Goal: Task Accomplishment & Management: Manage account settings

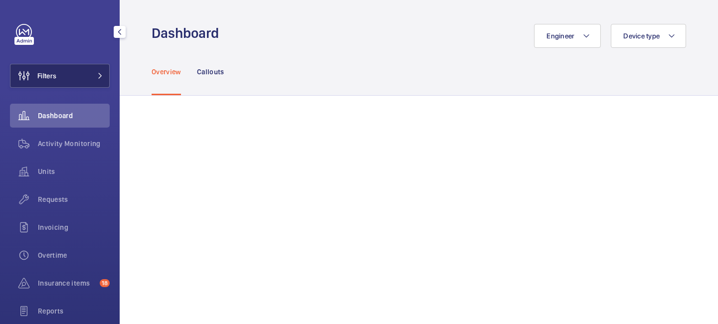
click at [100, 78] on mat-icon at bounding box center [100, 76] width 6 height 6
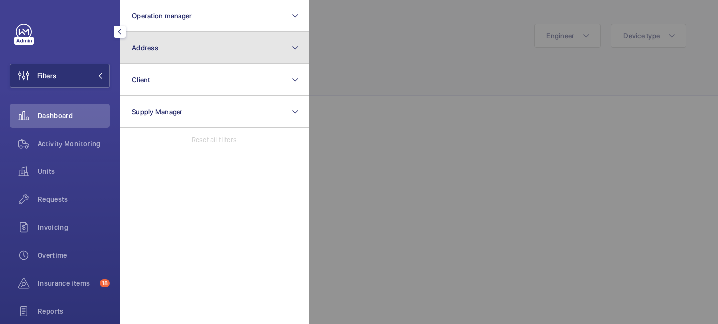
click at [189, 59] on button "Address" at bounding box center [215, 48] width 190 height 32
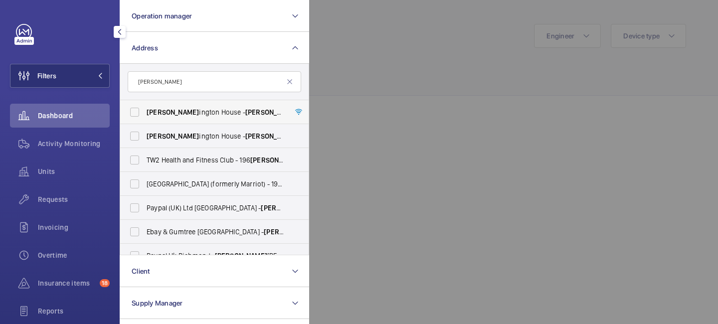
type input "[PERSON_NAME]"
click at [196, 111] on span "[PERSON_NAME] [GEOGRAPHIC_DATA] - [PERSON_NAME][GEOGRAPHIC_DATA], [STREET_ADDRE…" at bounding box center [215, 112] width 137 height 10
click at [145, 111] on input "[PERSON_NAME] [GEOGRAPHIC_DATA] - [PERSON_NAME][GEOGRAPHIC_DATA], [STREET_ADDRE…" at bounding box center [135, 112] width 20 height 20
checkbox input "true"
click at [398, 38] on div at bounding box center [668, 162] width 718 height 324
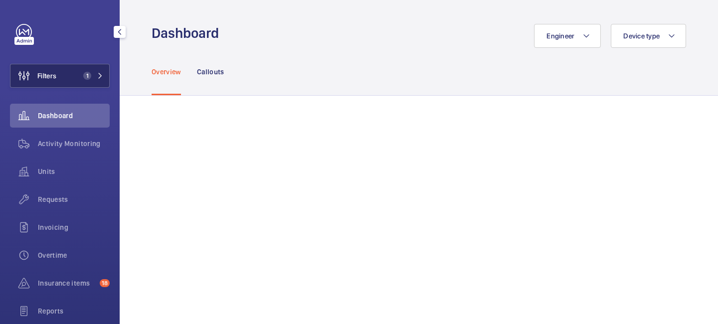
click at [97, 79] on span "1" at bounding box center [91, 76] width 24 height 8
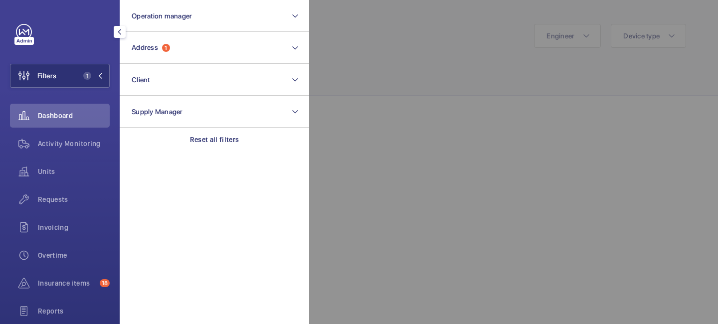
click at [394, 66] on div at bounding box center [668, 162] width 718 height 324
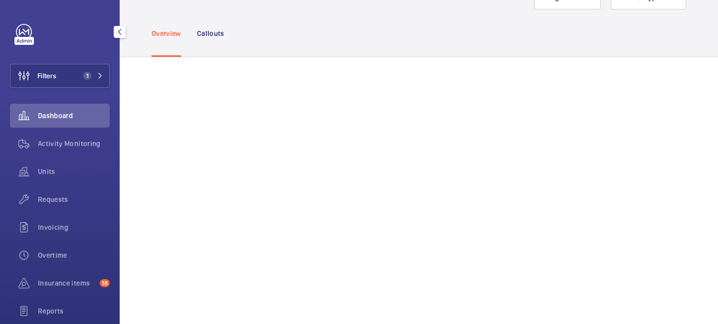
scroll to position [44, 0]
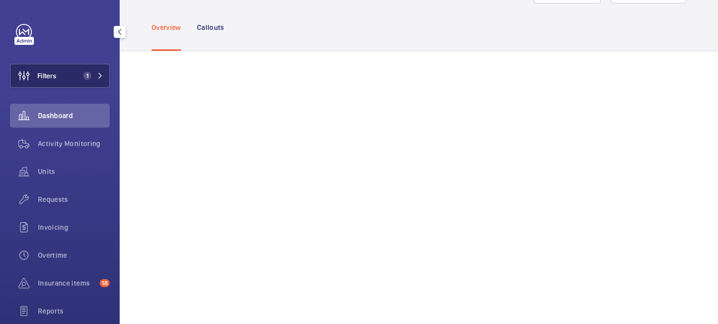
click at [95, 81] on button "Filters 1" at bounding box center [60, 76] width 100 height 24
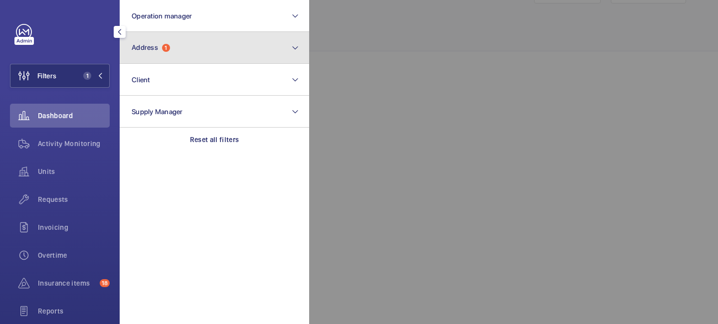
click at [178, 44] on button "Address 1" at bounding box center [215, 48] width 190 height 32
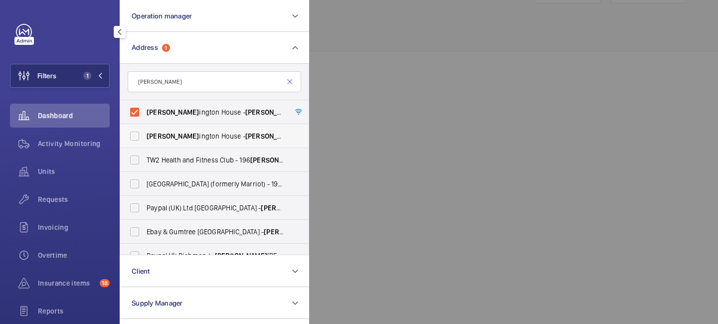
type input "[PERSON_NAME]"
click at [161, 134] on span "[PERSON_NAME]" at bounding box center [173, 136] width 52 height 8
click at [145, 134] on input "[PERSON_NAME] [GEOGRAPHIC_DATA] - [PERSON_NAME][GEOGRAPHIC_DATA]" at bounding box center [135, 136] width 20 height 20
checkbox input "true"
click at [401, 62] on div at bounding box center [668, 162] width 718 height 324
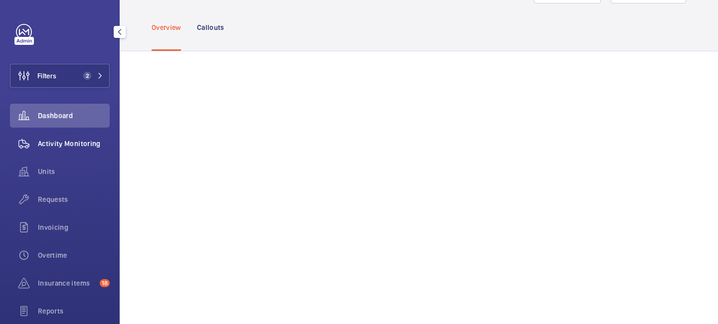
click at [80, 139] on span "Activity Monitoring" at bounding box center [74, 144] width 72 height 10
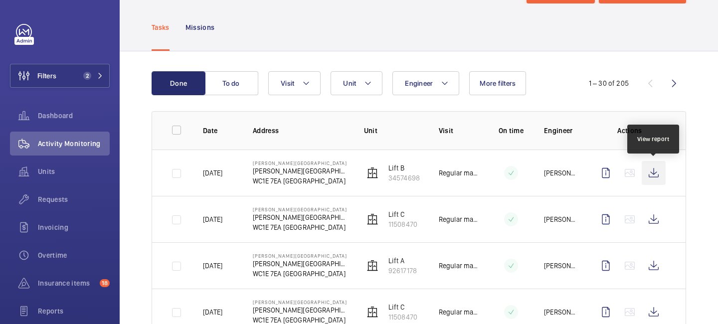
click at [653, 178] on wm-front-icon-button at bounding box center [654, 173] width 24 height 24
